Goal: Entertainment & Leisure: Consume media (video, audio)

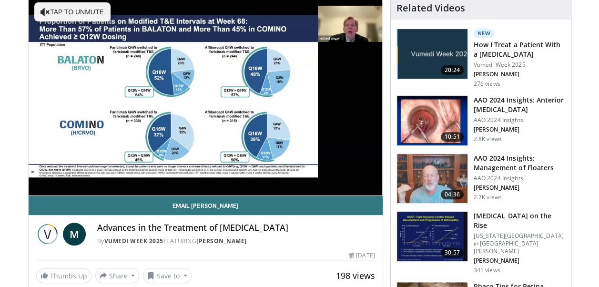
scroll to position [137, 0]
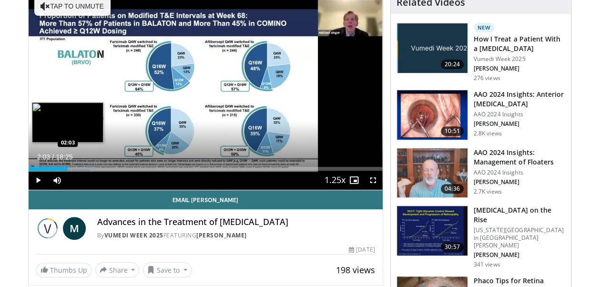
click at [68, 170] on div "Loaded : 18.84% 02:03 02:03" at bounding box center [206, 169] width 354 height 4
click at [59, 170] on div "Loaded : 18.84% 02:05 01:38" at bounding box center [206, 169] width 354 height 4
click at [55, 170] on div "Loaded : 15.25% 01:43 01:23" at bounding box center [206, 169] width 354 height 4
click at [65, 170] on div "Progress Bar" at bounding box center [65, 169] width 22 height 4
click at [70, 170] on div "Progress Bar" at bounding box center [71, 169] width 30 height 4
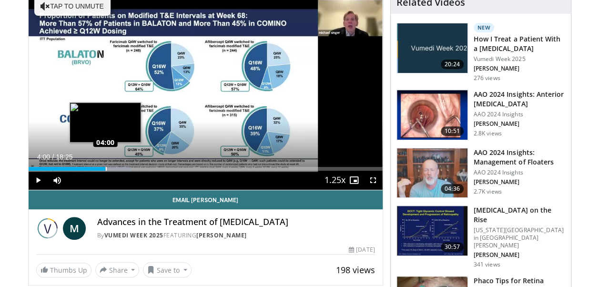
click at [105, 170] on div "Loaded : 28.96% 04:00 04:00" at bounding box center [206, 169] width 354 height 4
click at [102, 170] on div "Loaded : 28.96% 03:51 03:51" at bounding box center [206, 169] width 354 height 4
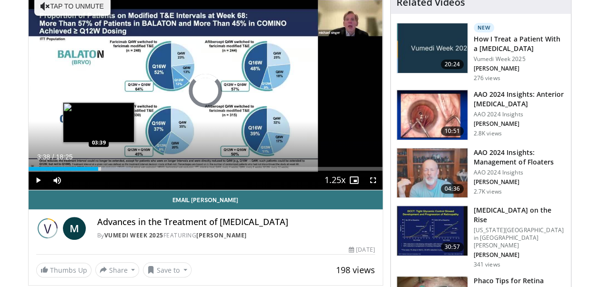
click at [98, 170] on div "Loaded : 28.96% 03:38 03:39" at bounding box center [206, 169] width 354 height 4
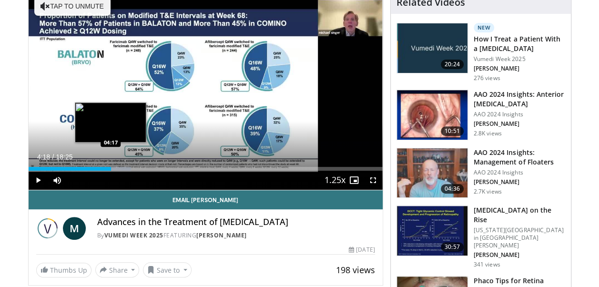
click at [110, 170] on div "Loaded : 28.96% 04:18 04:17" at bounding box center [206, 169] width 354 height 4
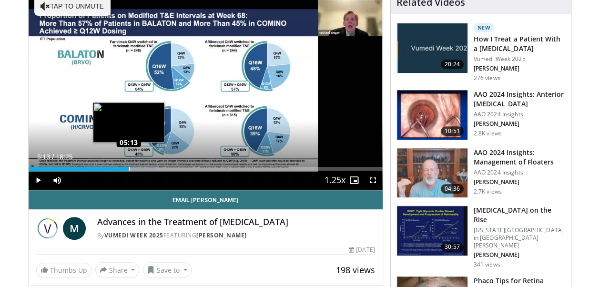
click at [129, 170] on div "Loaded : 35.88% 05:13 05:13" at bounding box center [206, 169] width 354 height 4
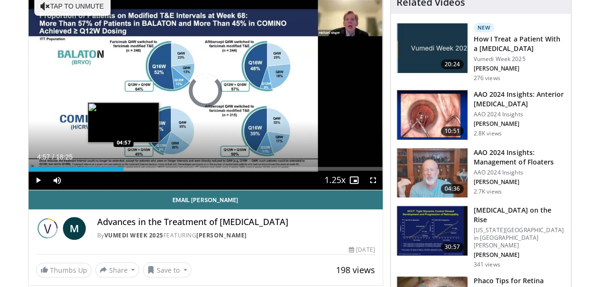
click at [123, 170] on div "Loaded : 0.00% 04:57 04:57" at bounding box center [206, 169] width 354 height 4
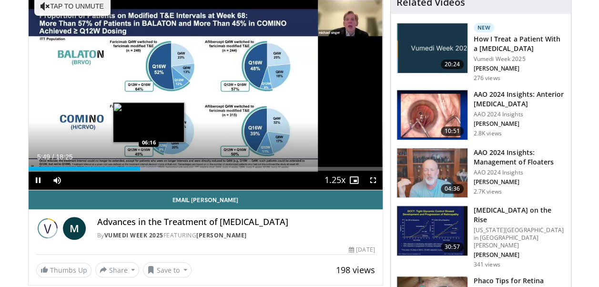
click at [149, 170] on div "Loaded : 37.11% 05:49 06:16" at bounding box center [206, 169] width 354 height 4
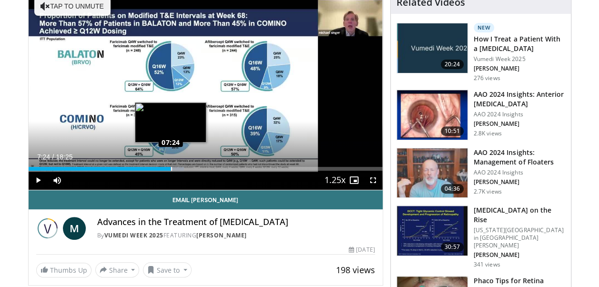
click at [170, 170] on div "Loaded : 43.95% 07:01 07:24" at bounding box center [206, 169] width 354 height 4
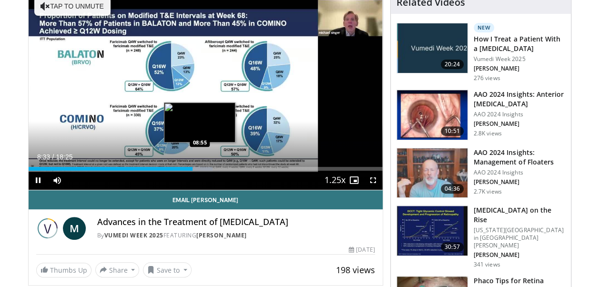
click at [200, 170] on div "Loaded : 52.03% 08:33 08:55" at bounding box center [206, 165] width 354 height 9
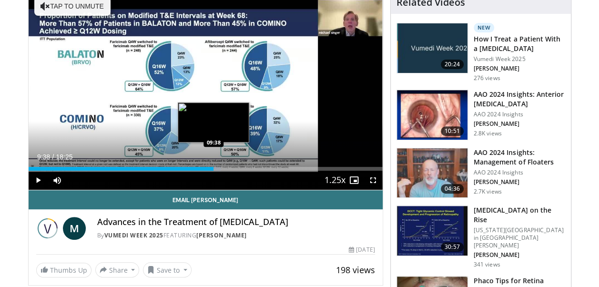
click at [213, 170] on div "Progress Bar" at bounding box center [205, 169] width 30 height 4
click at [224, 170] on div "Loaded : 58.31% 10:13 10:13" at bounding box center [206, 169] width 354 height 4
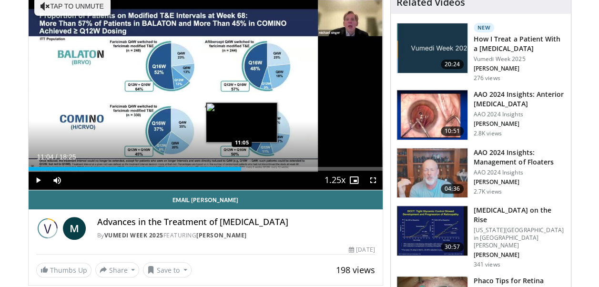
click at [241, 170] on div "Progress Bar" at bounding box center [231, 169] width 30 height 4
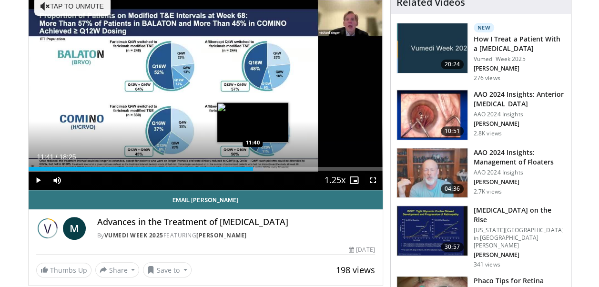
click at [252, 170] on div "Loaded : 66.38% 11:41 11:40" at bounding box center [206, 169] width 354 height 4
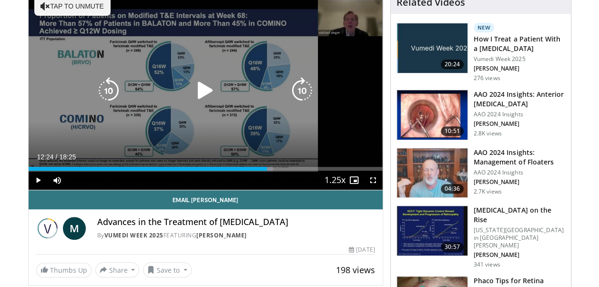
click at [267, 170] on div "Progress Bar" at bounding box center [258, 169] width 29 height 4
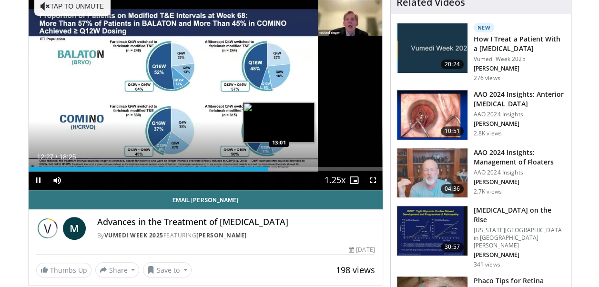
click at [279, 170] on div "Loaded : 69.70% 12:27 13:01" at bounding box center [206, 169] width 354 height 4
click at [275, 170] on div "Loaded : 76.94% 13:07 12:51" at bounding box center [206, 169] width 354 height 4
click at [270, 170] on div "12:35" at bounding box center [149, 169] width 241 height 4
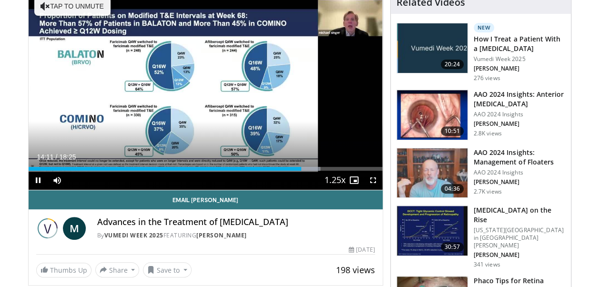
click at [304, 177] on div "Current Time 14:11 / Duration 18:25 Pause Skip Backward Skip Forward Mute Loade…" at bounding box center [206, 179] width 354 height 19
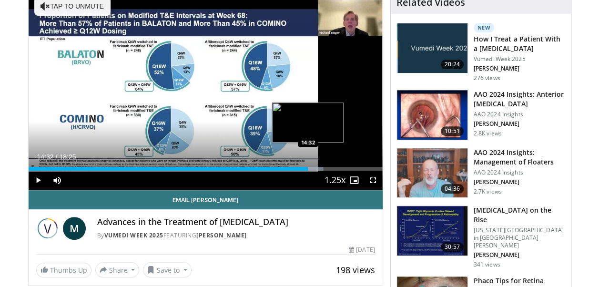
click at [308, 170] on div "Progress Bar" at bounding box center [306, 169] width 31 height 4
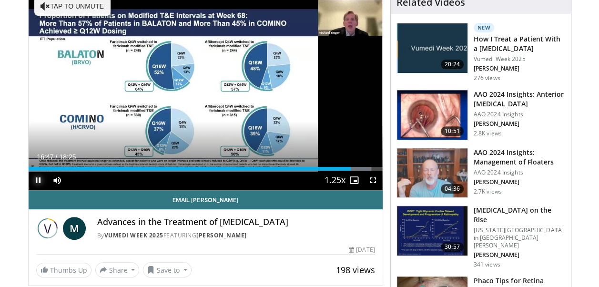
click at [38, 190] on span "Video Player" at bounding box center [38, 179] width 19 height 19
click at [36, 187] on span "Video Player" at bounding box center [38, 179] width 19 height 19
